Goal: Obtain resource: Obtain resource

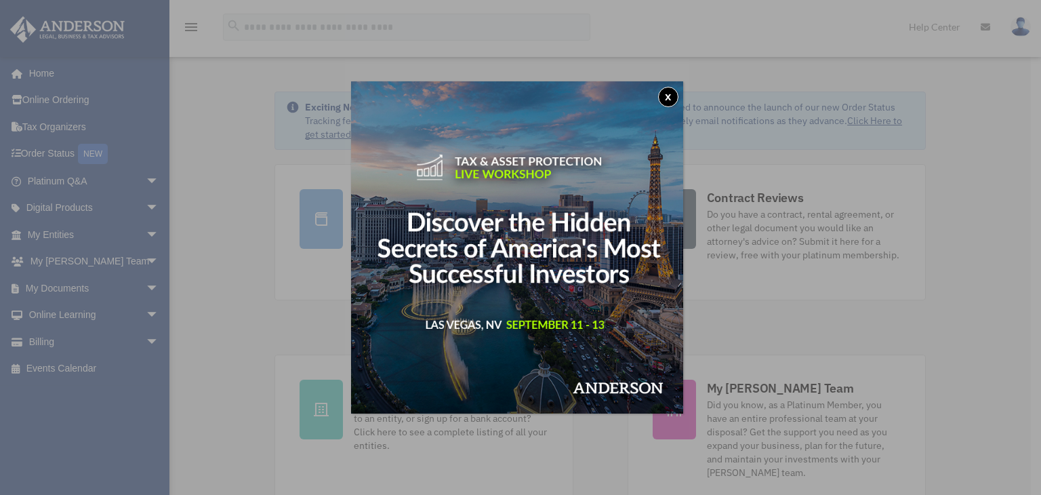
click at [667, 96] on button "x" at bounding box center [668, 97] width 20 height 20
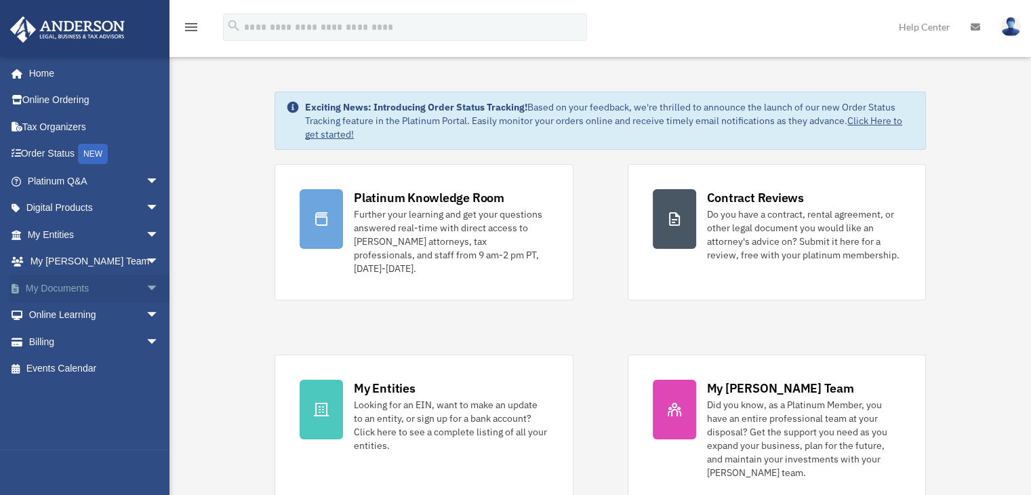
click at [84, 286] on link "My Documents arrow_drop_down" at bounding box center [94, 287] width 170 height 27
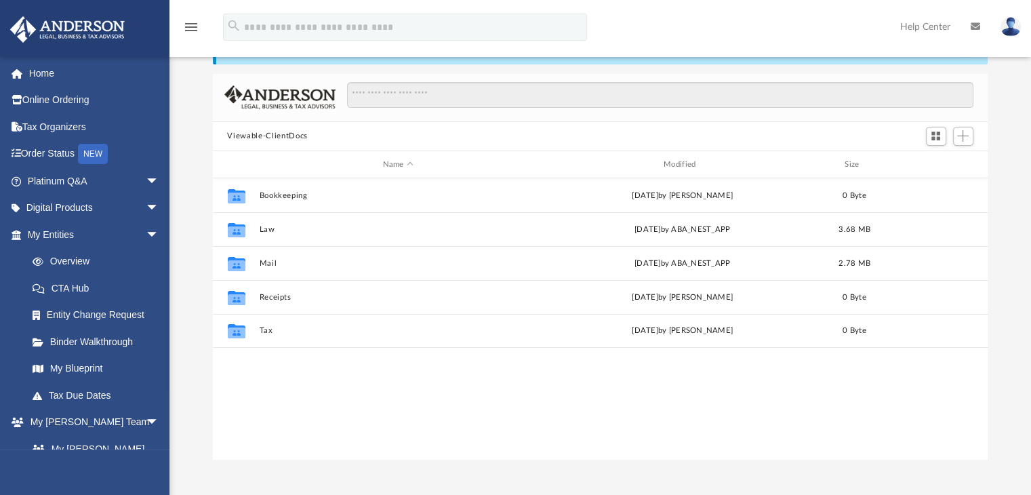
scroll to position [62, 0]
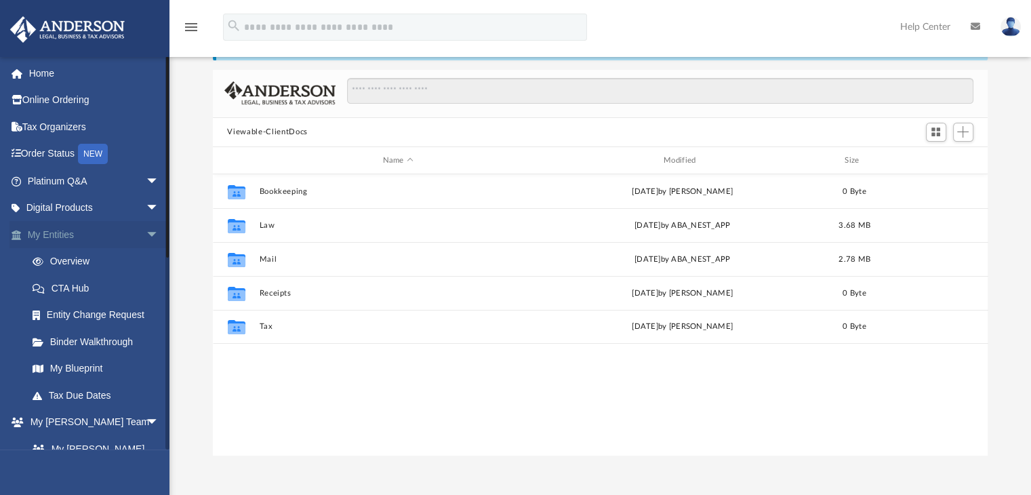
click at [146, 230] on span "arrow_drop_down" at bounding box center [159, 235] width 27 height 28
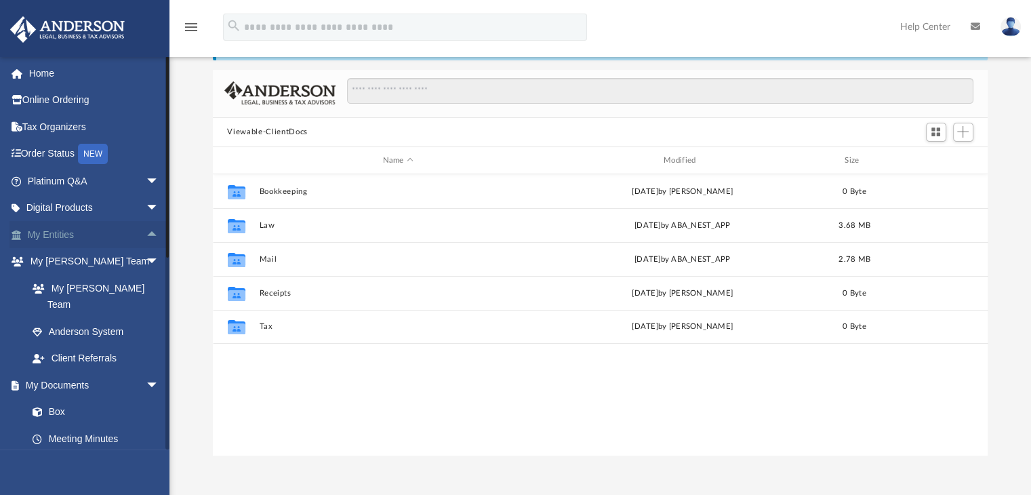
click at [146, 230] on span "arrow_drop_up" at bounding box center [159, 235] width 27 height 28
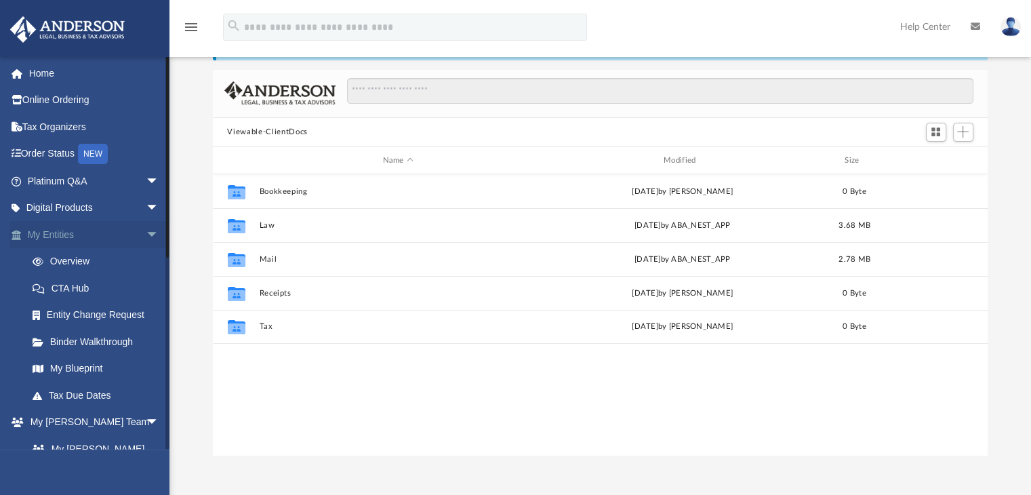
click at [146, 232] on span "arrow_drop_down" at bounding box center [159, 235] width 27 height 28
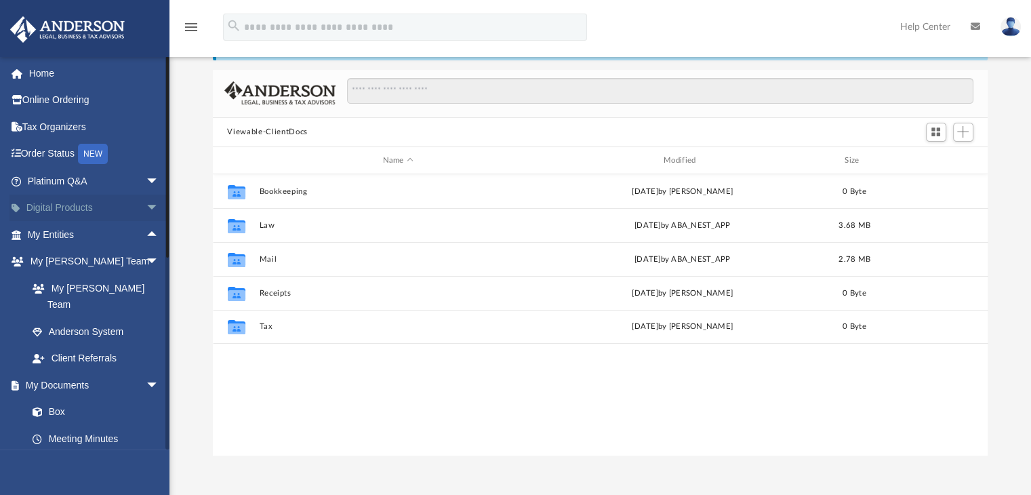
click at [146, 209] on span "arrow_drop_down" at bounding box center [159, 208] width 27 height 28
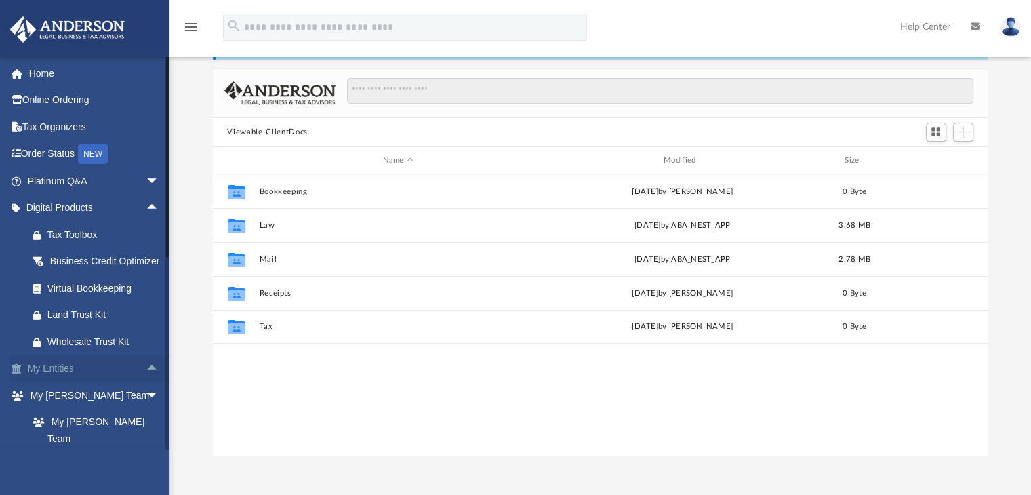
click at [117, 382] on link "My Entities arrow_drop_up" at bounding box center [94, 368] width 170 height 27
click at [146, 383] on span "arrow_drop_up" at bounding box center [159, 369] width 27 height 28
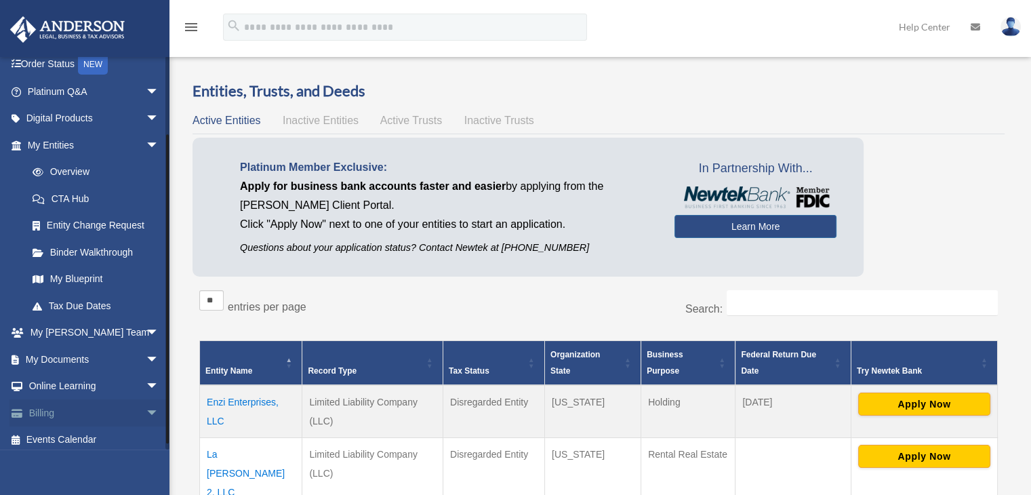
scroll to position [96, 0]
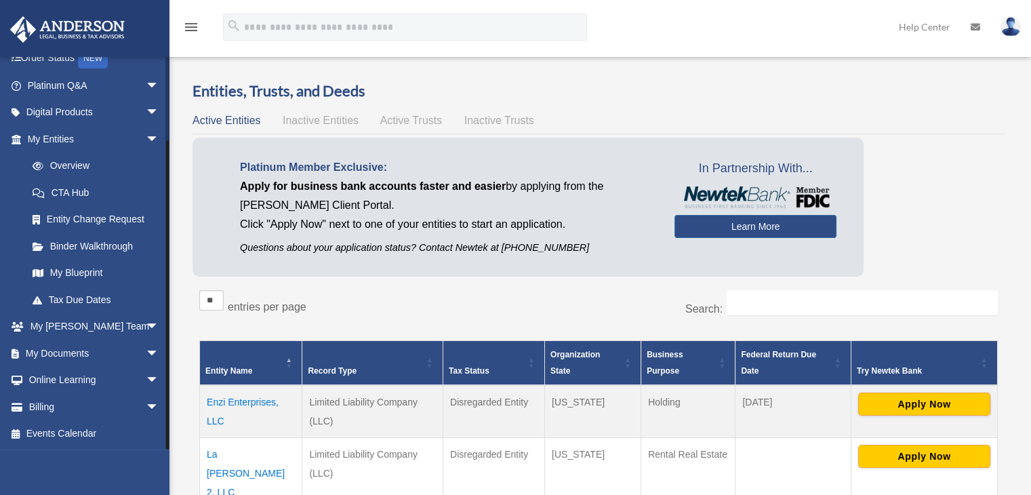
drag, startPoint x: 168, startPoint y: 317, endPoint x: 165, endPoint y: 434, distance: 117.2
click at [165, 434] on div at bounding box center [167, 252] width 4 height 393
click at [146, 82] on span "arrow_drop_down" at bounding box center [159, 86] width 27 height 28
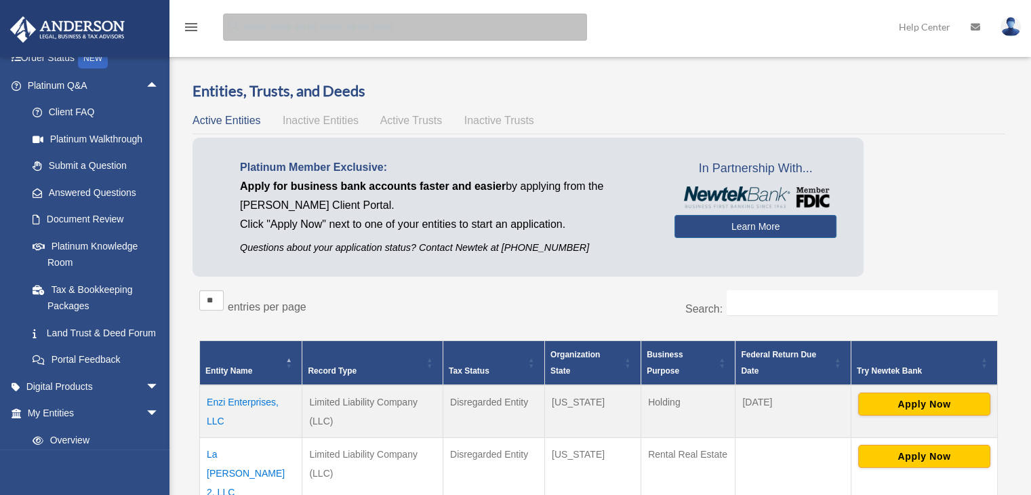
click at [244, 26] on input "search" at bounding box center [405, 27] width 364 height 27
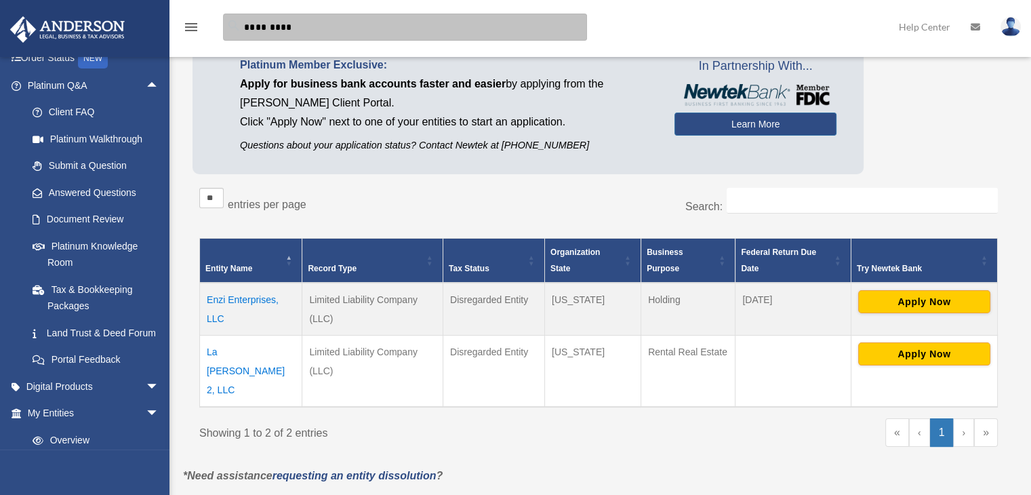
scroll to position [100, 0]
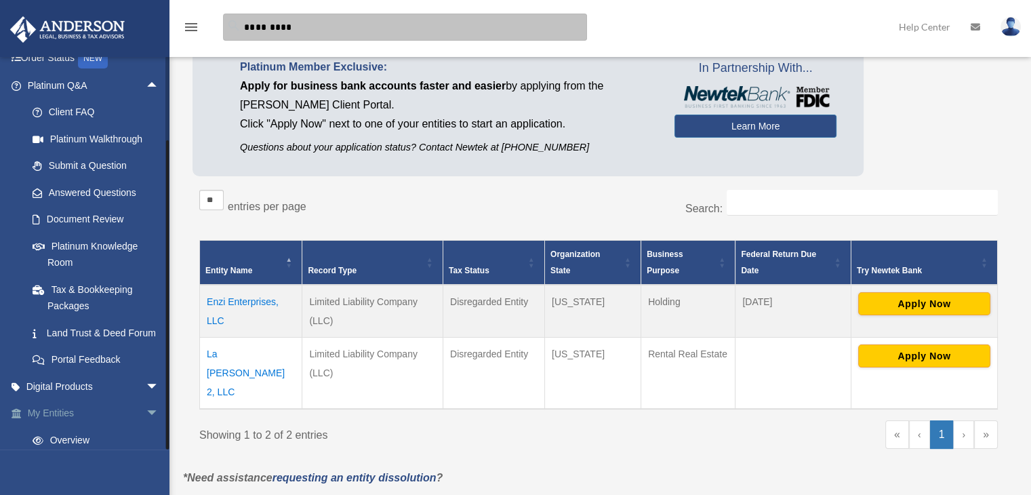
type input "*********"
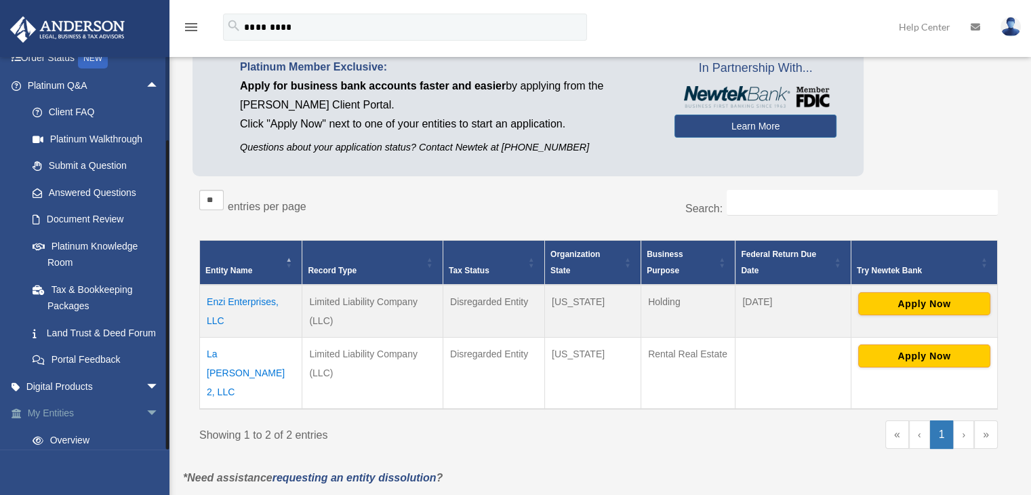
click at [146, 428] on span "arrow_drop_down" at bounding box center [159, 414] width 27 height 28
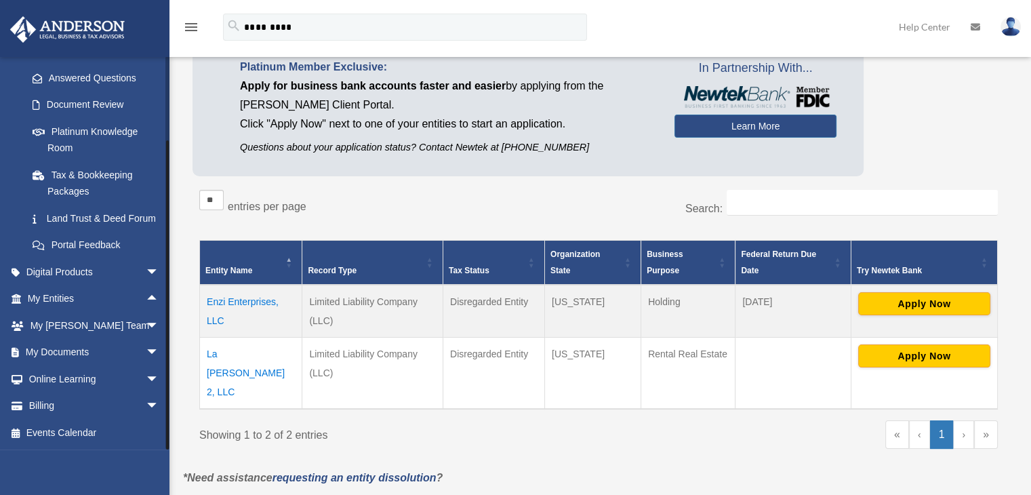
drag, startPoint x: 167, startPoint y: 329, endPoint x: 168, endPoint y: 368, distance: 39.3
click at [168, 368] on div at bounding box center [167, 294] width 3 height 309
click at [146, 354] on span "arrow_drop_down" at bounding box center [159, 353] width 27 height 28
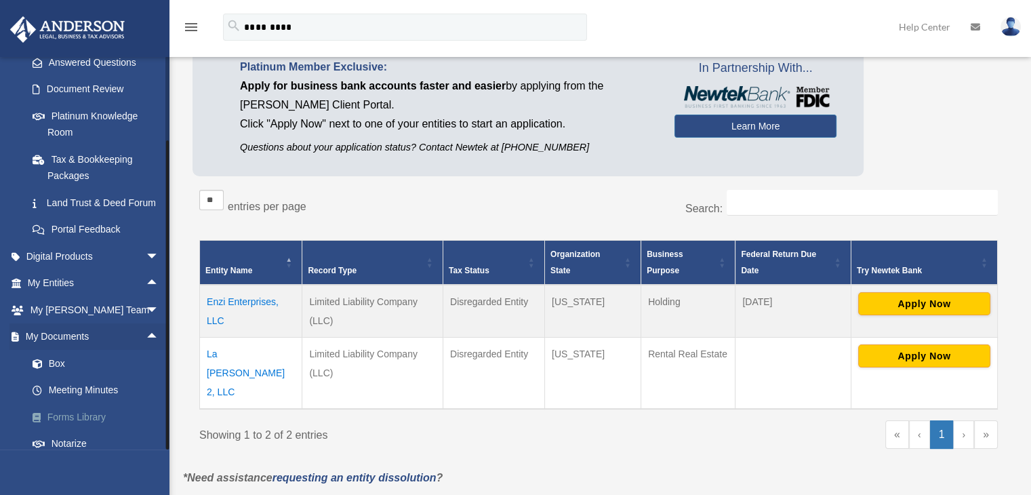
click at [102, 430] on link "Forms Library" at bounding box center [99, 416] width 161 height 27
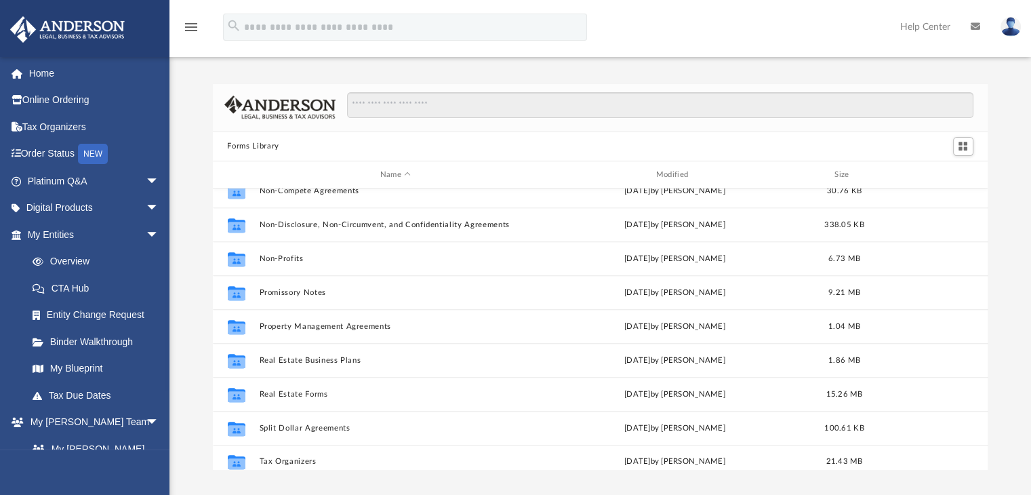
scroll to position [735, 0]
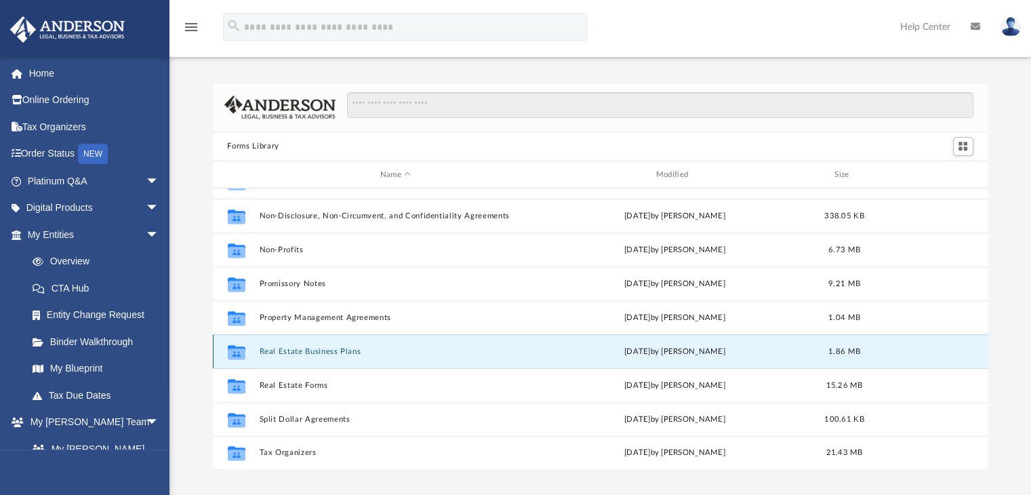
click at [341, 352] on button "Real Estate Business Plans" at bounding box center [395, 351] width 273 height 9
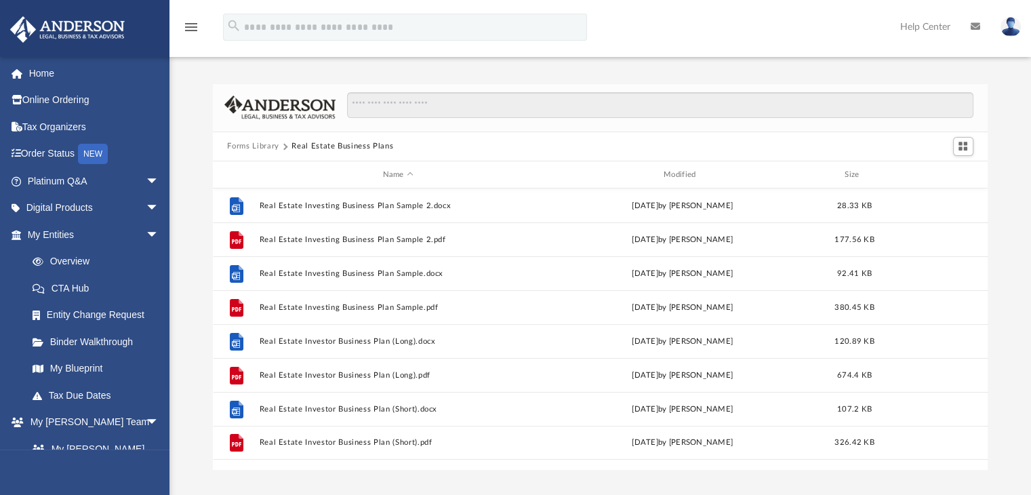
scroll to position [0, 0]
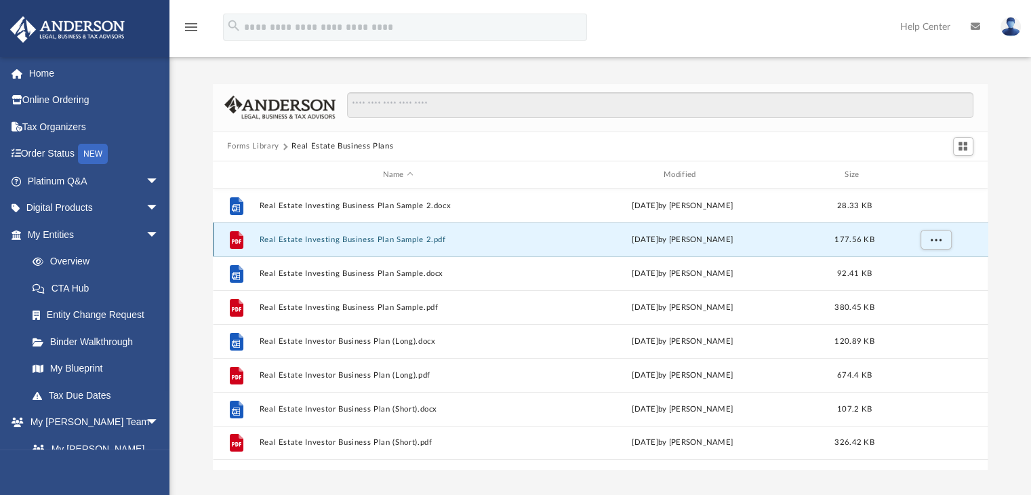
click at [341, 239] on button "Real Estate Investing Business Plan Sample 2.pdf" at bounding box center [398, 239] width 278 height 9
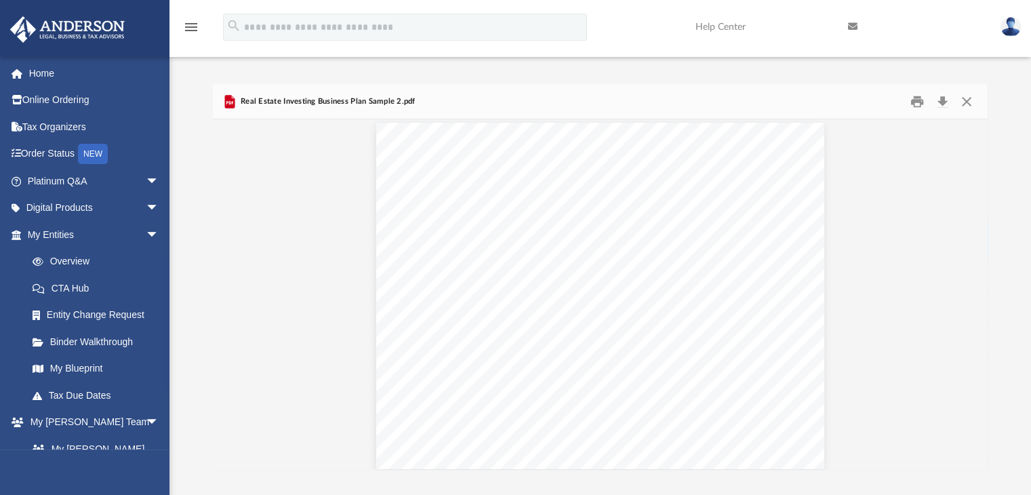
scroll to position [1566, 0]
drag, startPoint x: 985, startPoint y: 293, endPoint x: 985, endPoint y: 310, distance: 17.6
click at [985, 310] on button "Preview" at bounding box center [973, 294] width 30 height 38
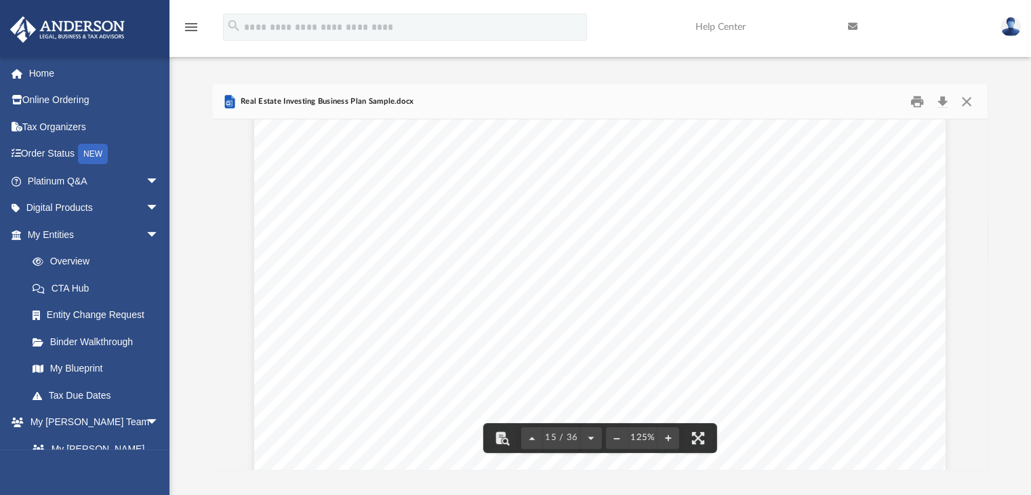
scroll to position [12876, 0]
click at [962, 100] on button "Close" at bounding box center [966, 101] width 24 height 21
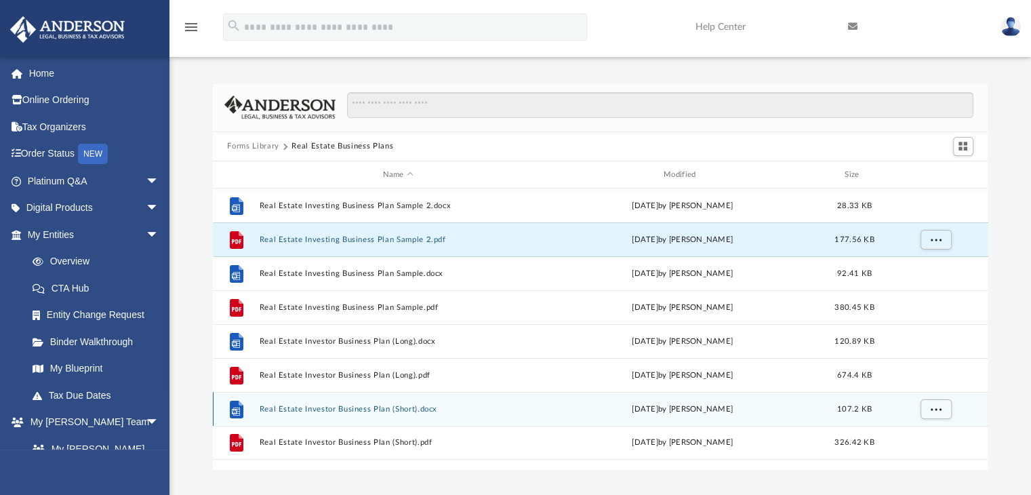
click at [341, 410] on button "Real Estate Investor Business Plan (Short).docx" at bounding box center [398, 408] width 278 height 9
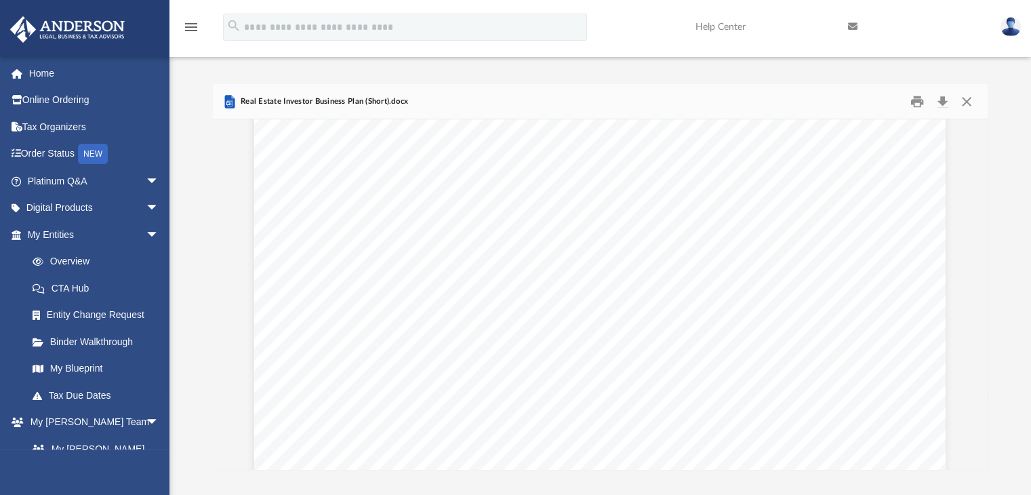
scroll to position [999, 0]
